Goal: Task Accomplishment & Management: Use online tool/utility

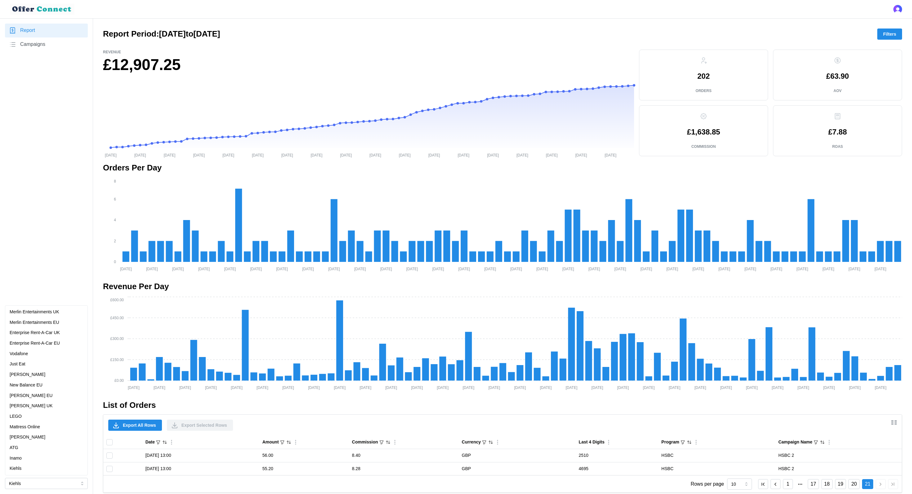
click at [30, 364] on div "Just Eat" at bounding box center [47, 364] width 74 height 7
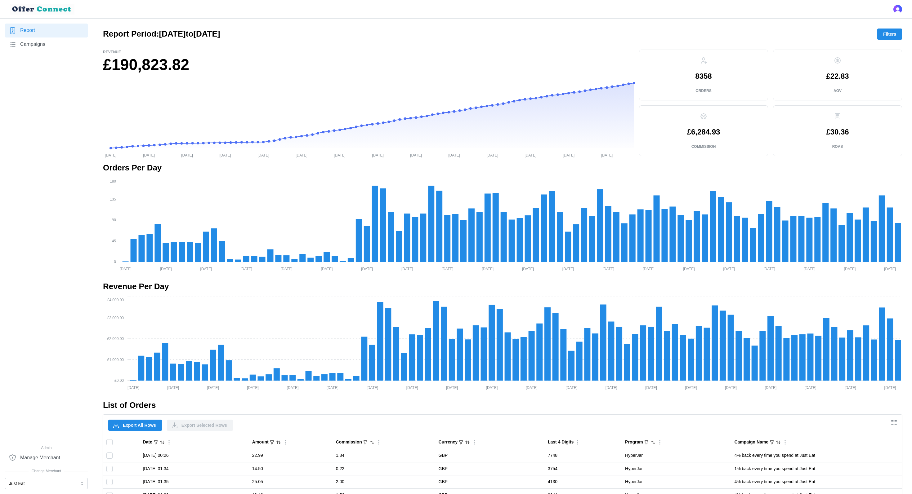
click at [888, 34] on span "Filters" at bounding box center [889, 34] width 13 height 11
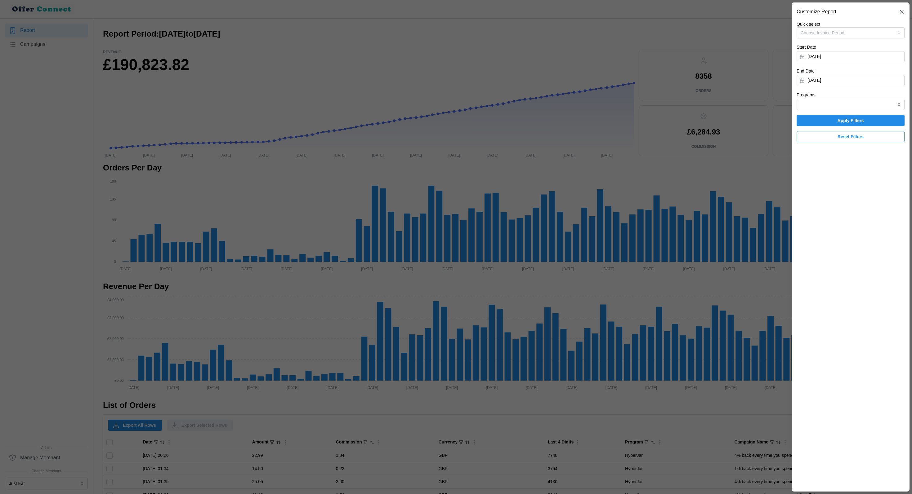
click at [846, 110] on div "Quick select Choose Invoice Period Start Date [DATE] End Date [DATE] Programs A…" at bounding box center [850, 81] width 108 height 121
click at [838, 101] on input "Programs" at bounding box center [850, 104] width 108 height 11
click at [833, 210] on section "Customize Report Quick select Choose Invoice Period Start Date [DATE] End Date …" at bounding box center [851, 246] width 118 height 489
click at [699, 318] on div at bounding box center [456, 247] width 912 height 494
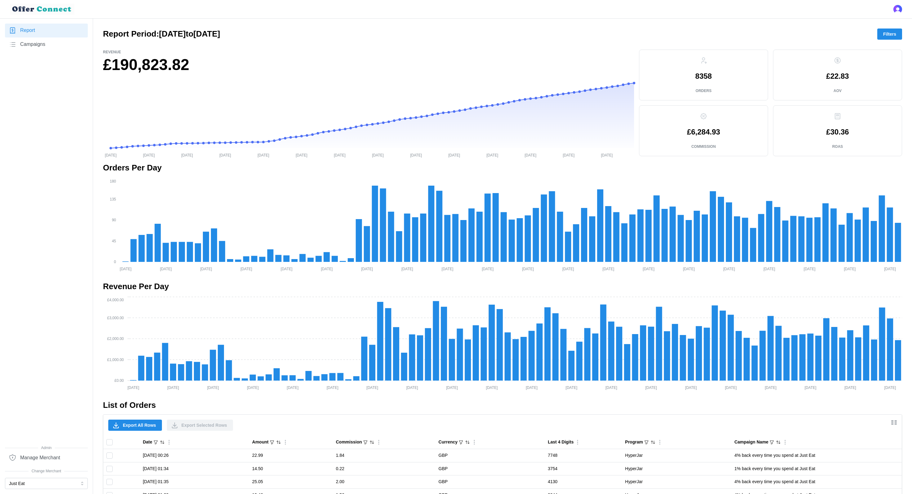
click at [40, 42] on span "Campaigns" at bounding box center [32, 45] width 25 height 8
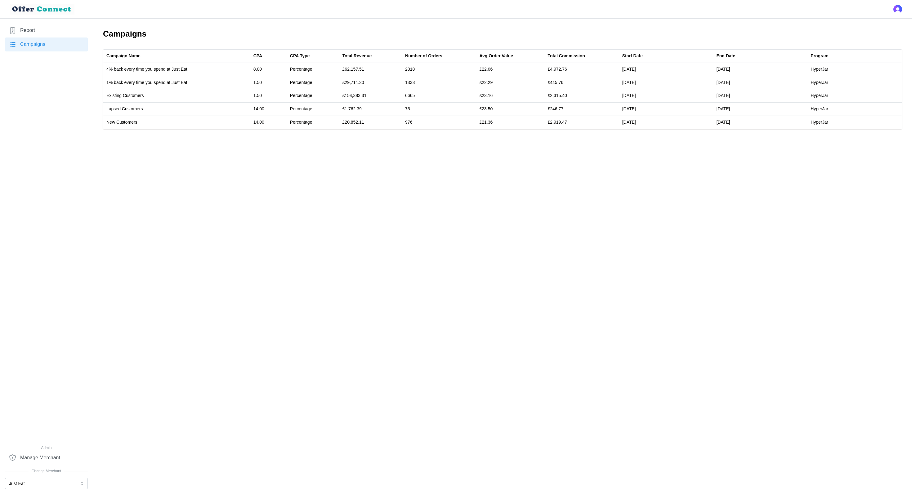
click at [31, 30] on span "Report" at bounding box center [27, 31] width 15 height 8
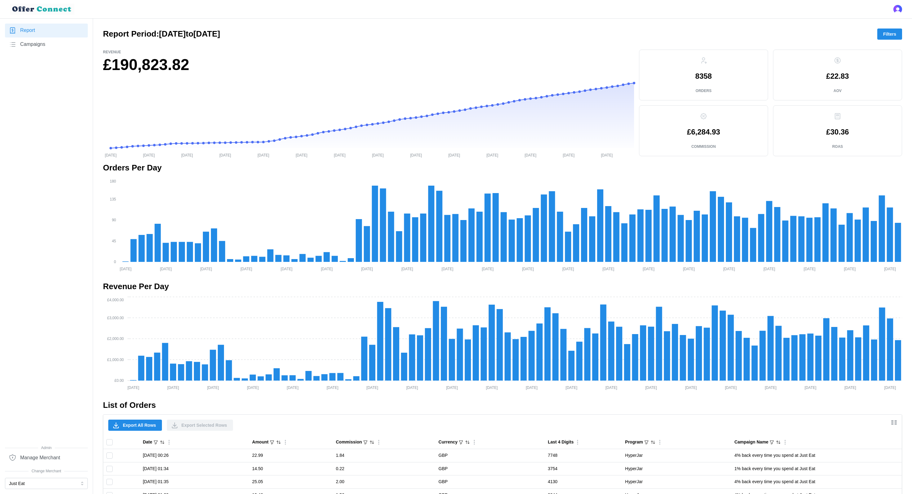
click at [894, 29] on div "Report Period: [DATE] to [DATE] Filters" at bounding box center [502, 34] width 799 height 11
click at [888, 33] on span "Filters" at bounding box center [889, 34] width 13 height 11
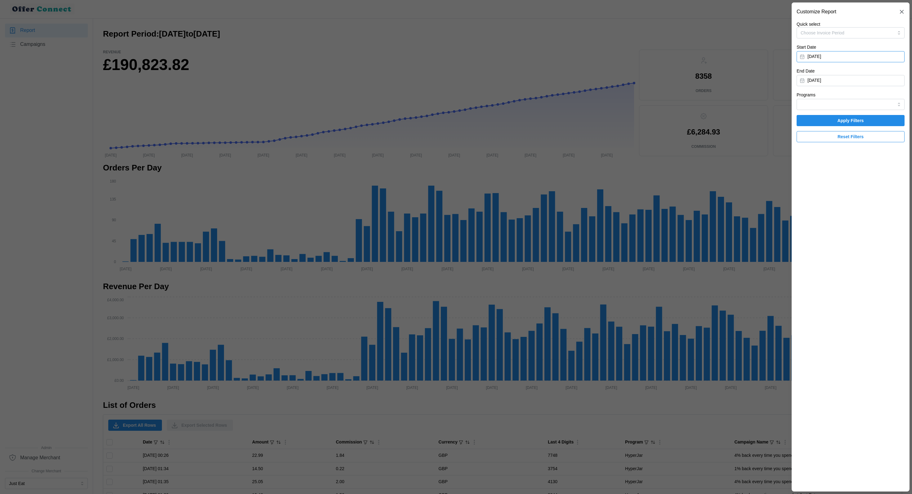
click at [851, 59] on button "[DATE]" at bounding box center [850, 56] width 108 height 11
click at [878, 73] on icon "button" at bounding box center [876, 74] width 5 height 5
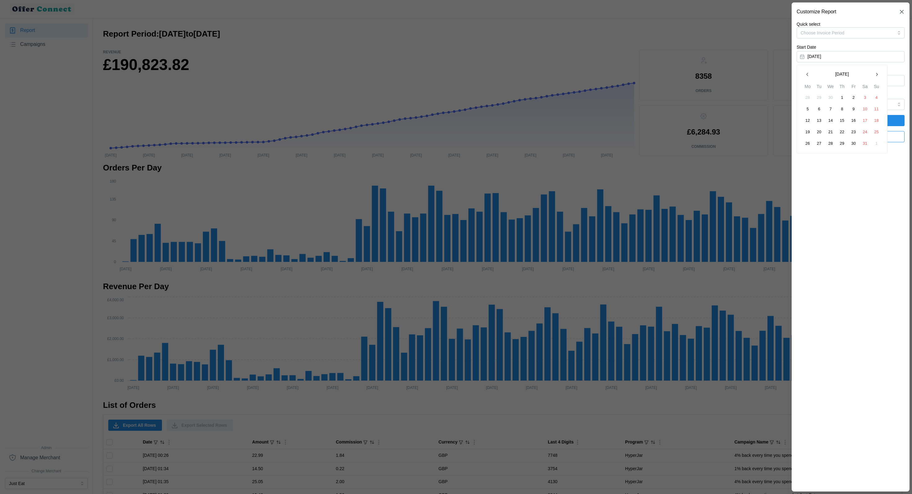
click at [878, 73] on icon "button" at bounding box center [876, 74] width 5 height 5
click at [876, 96] on button "1" at bounding box center [876, 97] width 11 height 11
click at [874, 121] on span "Apply Filters" at bounding box center [850, 120] width 96 height 11
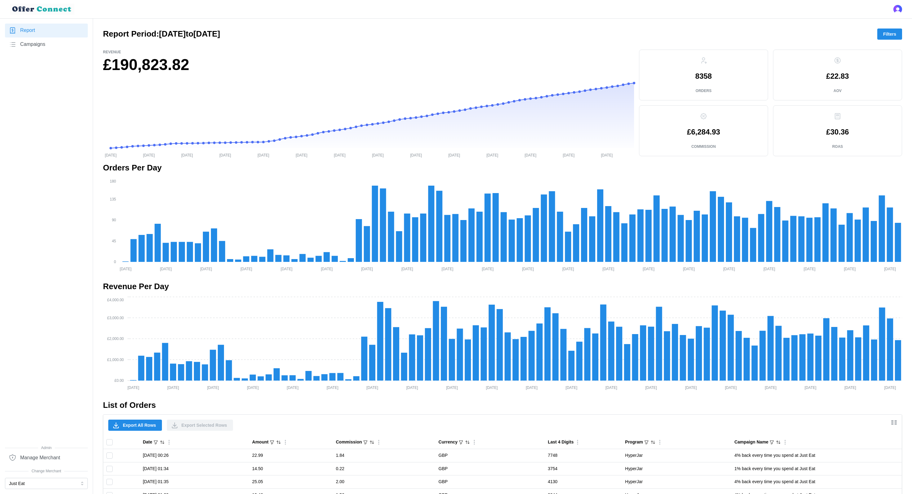
click at [888, 39] on button "Filters" at bounding box center [889, 34] width 25 height 11
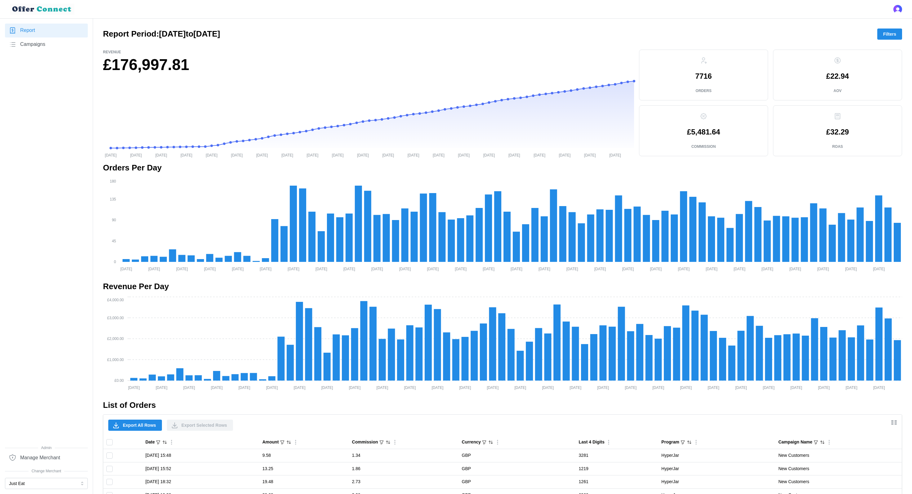
click at [703, 78] on p "7716" at bounding box center [703, 76] width 16 height 7
copy p "7716"
click at [154, 66] on h1 "£176,997.81" at bounding box center [368, 65] width 531 height 20
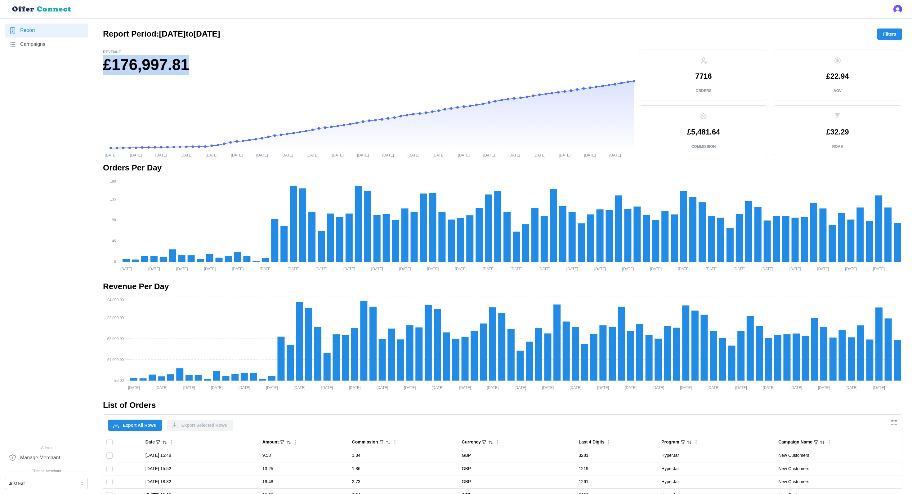
click at [154, 66] on h1 "£176,997.81" at bounding box center [368, 65] width 531 height 20
copy div "£176,997.81"
click at [696, 133] on p "£5,481.64" at bounding box center [703, 131] width 33 height 7
click at [703, 82] on div "7716 Orders" at bounding box center [703, 75] width 118 height 40
click at [701, 80] on p "7716" at bounding box center [703, 76] width 16 height 7
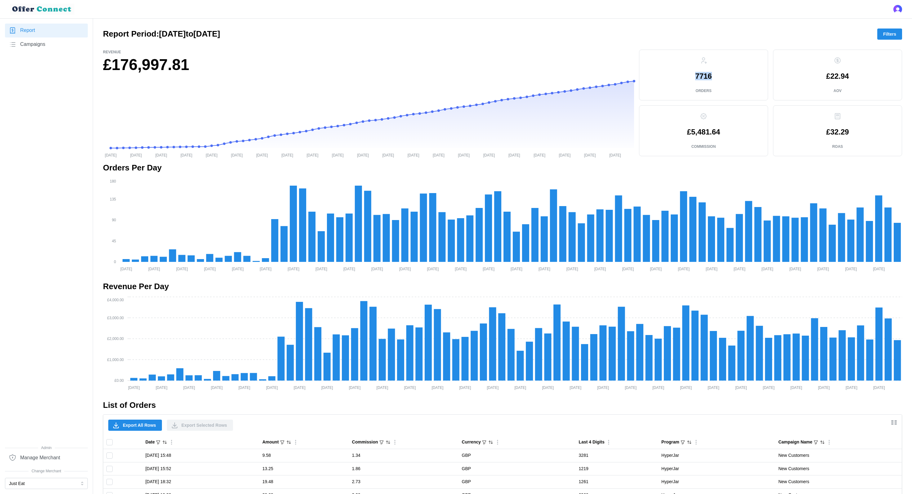
click at [701, 80] on p "7716" at bounding box center [703, 76] width 16 height 7
copy p "7716"
click at [843, 130] on p "£32.29" at bounding box center [837, 131] width 23 height 7
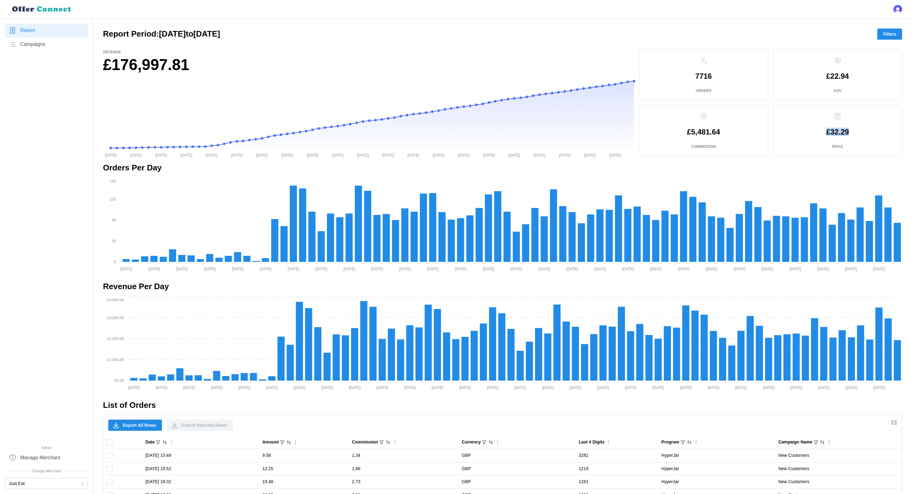
click at [843, 130] on p "£32.29" at bounding box center [837, 131] width 23 height 7
copy p "£32.29"
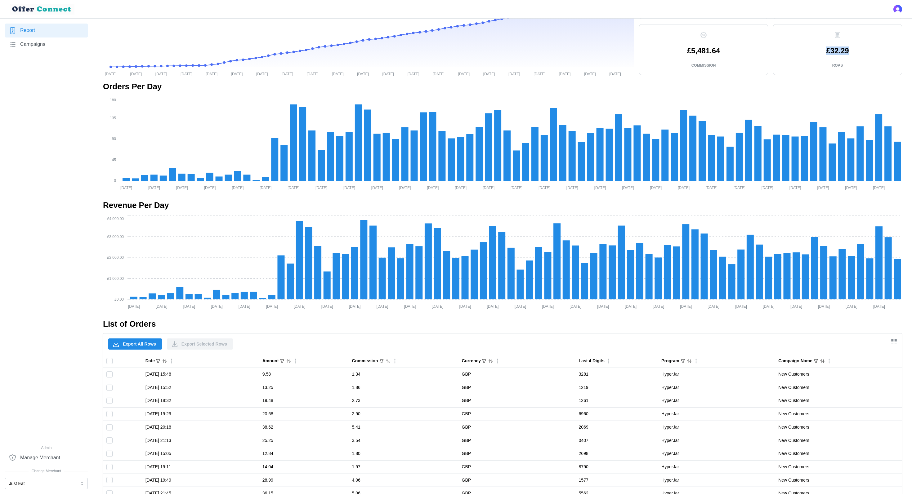
scroll to position [96, 0]
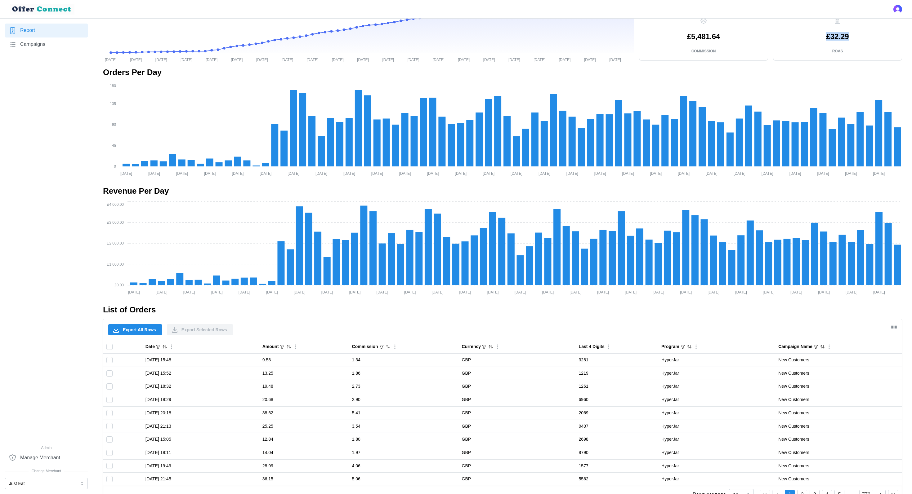
click at [131, 328] on span "Export All Rows" at bounding box center [139, 330] width 33 height 11
